Goal: Use online tool/utility: Use online tool/utility

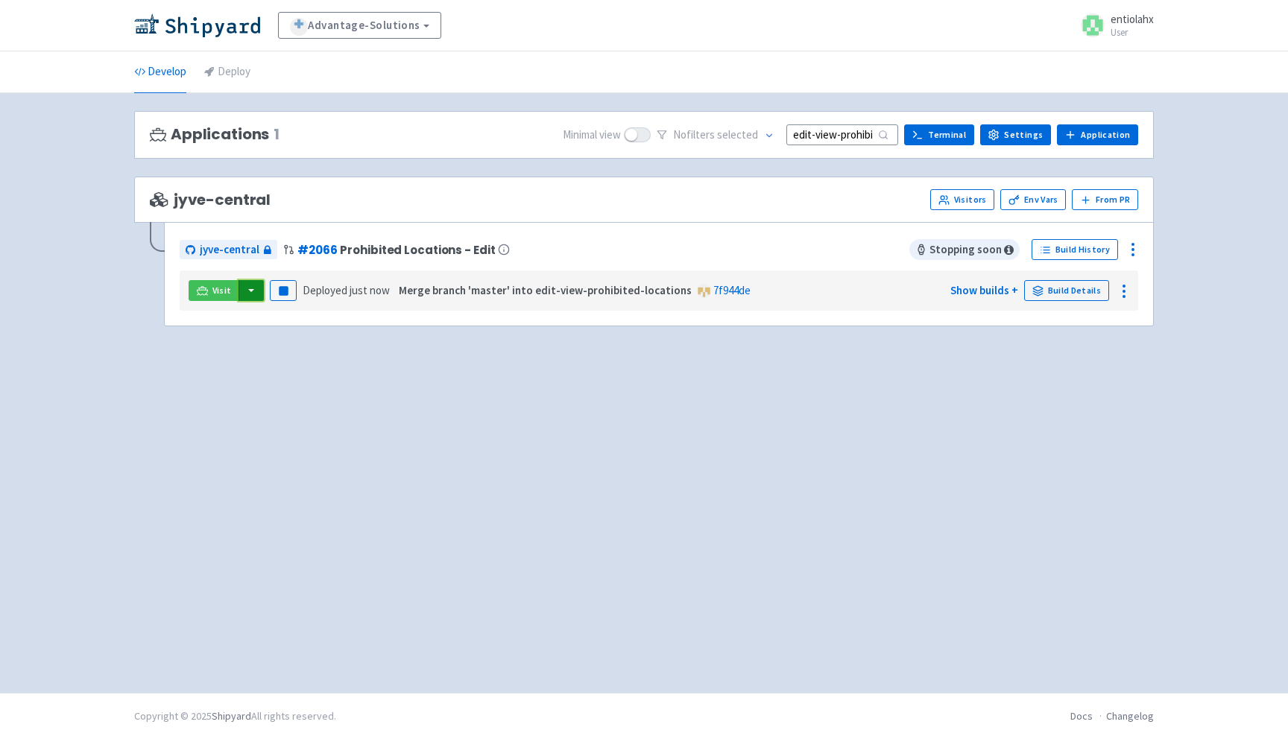
click at [250, 297] on button "button" at bounding box center [250, 290] width 25 height 21
click at [310, 349] on link "jyve-central (react)" at bounding box center [316, 343] width 156 height 23
drag, startPoint x: 825, startPoint y: 137, endPoint x: 1011, endPoint y: 130, distance: 186.4
click at [1010, 130] on div "Minimal view No filter s selected edit-view-prohibited-locations Terminal Setti…" at bounding box center [850, 135] width 575 height 23
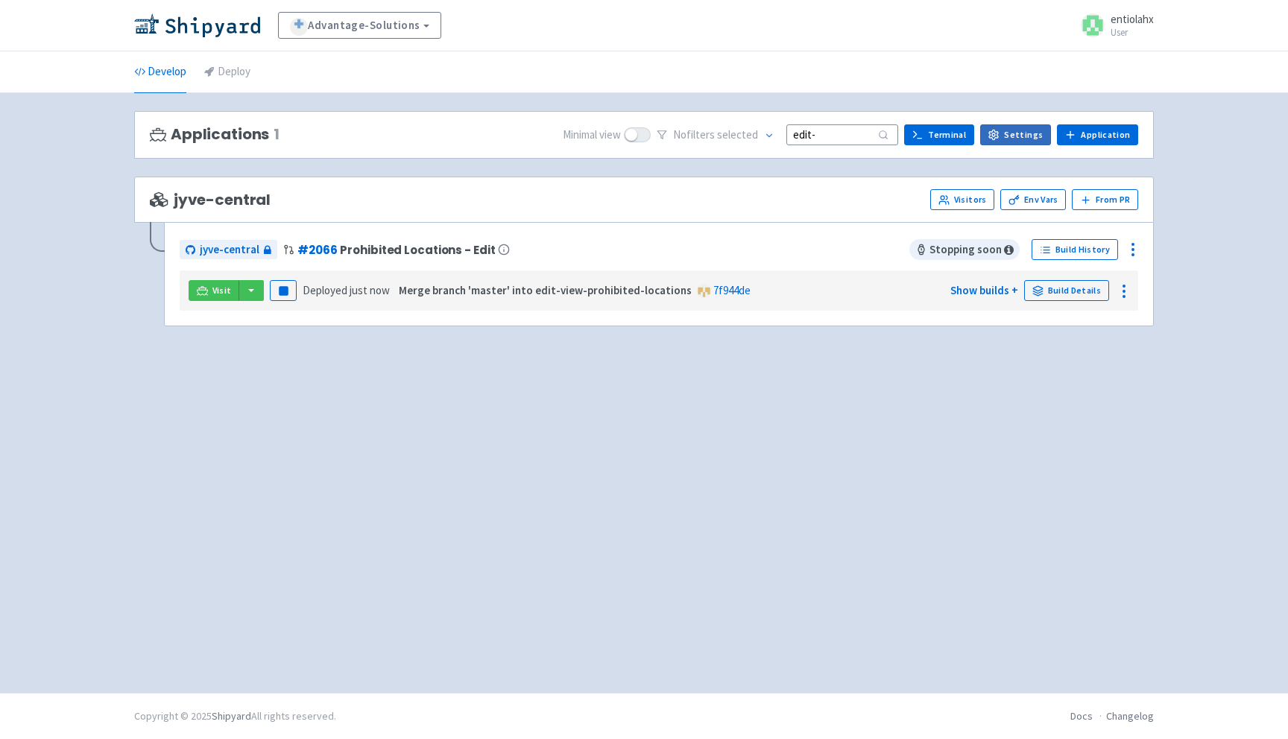
scroll to position [0, 0]
type input "edit-"
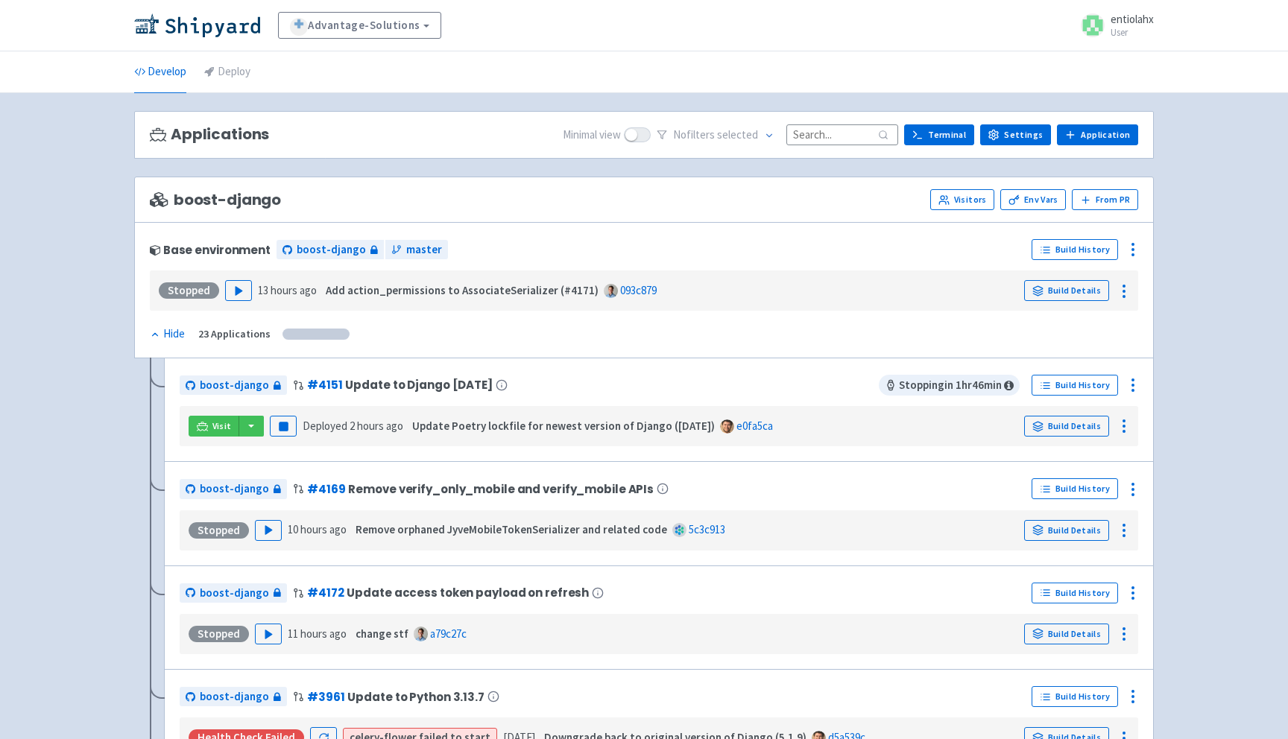
click at [824, 137] on input at bounding box center [842, 134] width 112 height 20
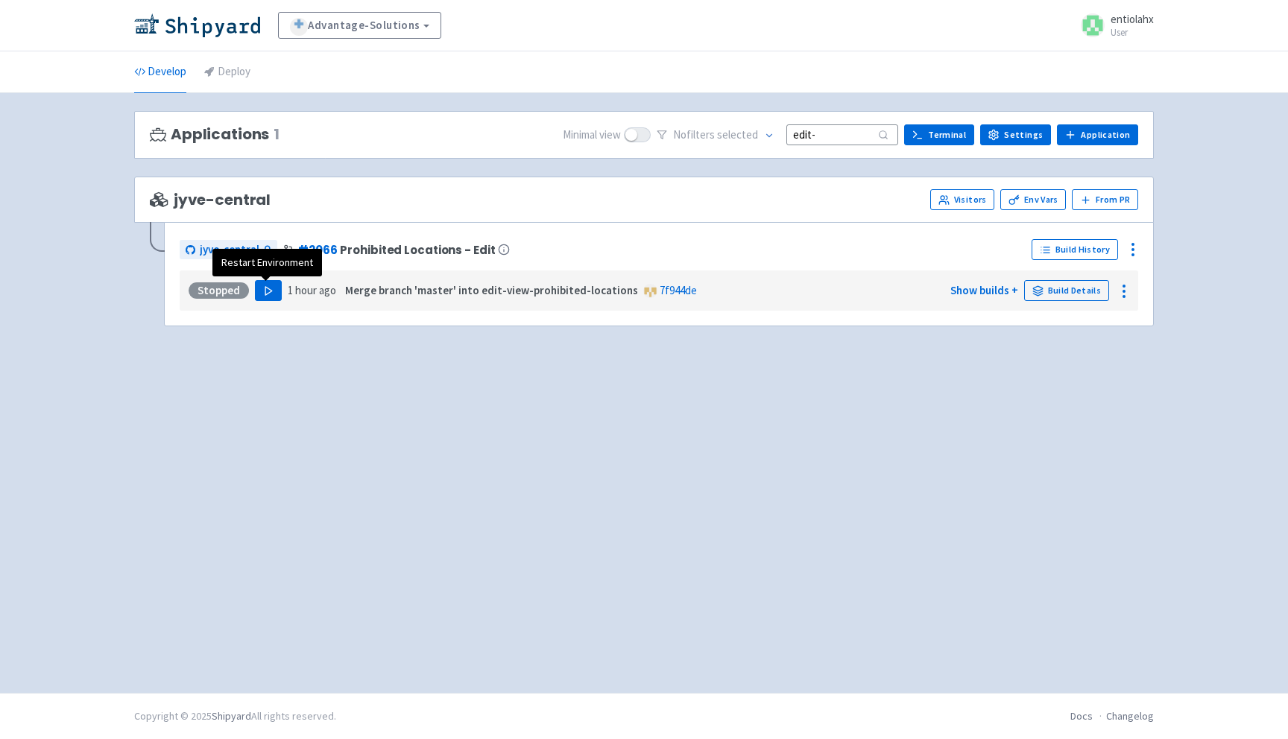
type input "edit-"
click at [267, 295] on icon "button" at bounding box center [268, 290] width 11 height 11
